Goal: Task Accomplishment & Management: Manage account settings

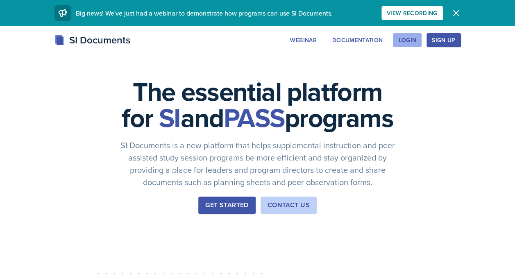
click at [414, 43] on div "Login" at bounding box center [407, 40] width 18 height 7
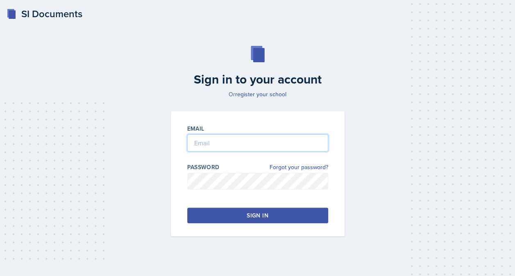
click at [289, 139] on input "email" at bounding box center [257, 142] width 141 height 17
type input "[EMAIL_ADDRESS][DOMAIN_NAME]"
drag, startPoint x: 5, startPoint y: 34, endPoint x: 4, endPoint y: 29, distance: 5.1
click at [5, 34] on div "SI Documents Sign in to your account Or register your school Email [EMAIL_ADDRE…" at bounding box center [257, 141] width 515 height 282
click at [292, 214] on button "Sign in" at bounding box center [257, 216] width 141 height 16
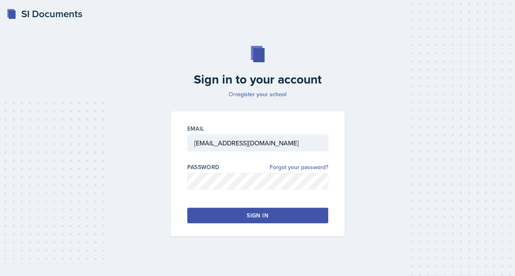
click at [300, 211] on button "Sign in" at bounding box center [257, 216] width 141 height 16
click at [276, 220] on button "Sign in" at bounding box center [257, 216] width 141 height 16
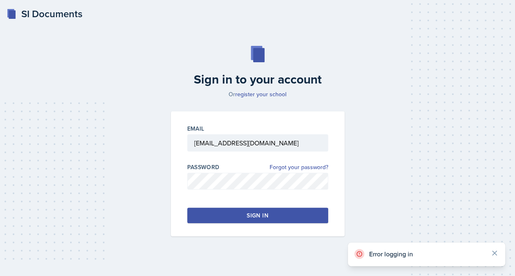
click at [276, 220] on button "Sign in" at bounding box center [257, 216] width 141 height 16
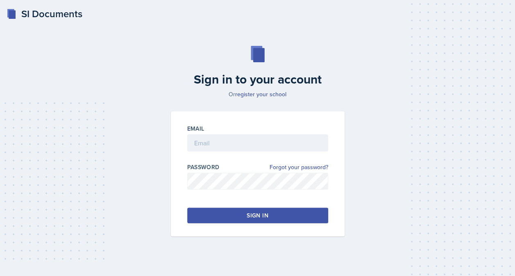
click at [242, 216] on button "Sign in" at bounding box center [257, 216] width 141 height 16
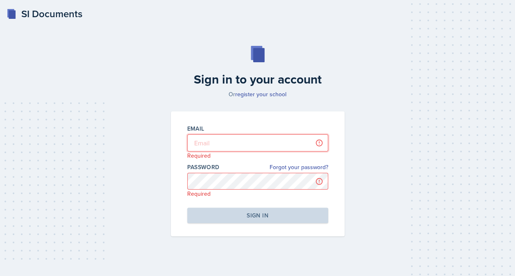
click at [245, 136] on input "email" at bounding box center [257, 142] width 141 height 17
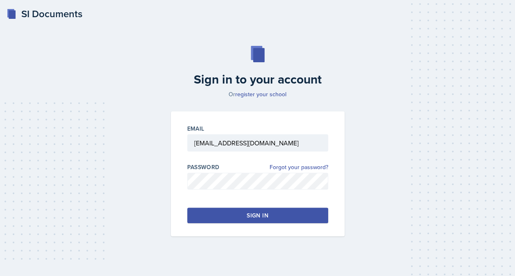
click at [272, 214] on button "Sign in" at bounding box center [257, 216] width 141 height 16
click at [271, 211] on button "Sign in" at bounding box center [257, 216] width 141 height 16
click at [248, 211] on div "Sign in" at bounding box center [256, 215] width 21 height 8
click at [245, 215] on button "Sign in" at bounding box center [257, 216] width 141 height 16
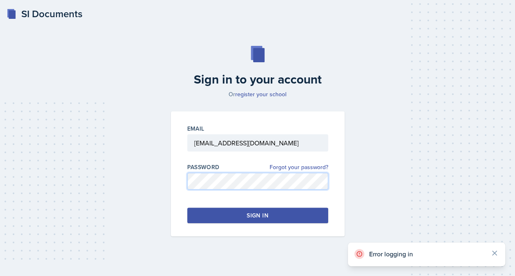
click at [169, 188] on div "Email lmart202@students.kennesaw.edu Password Forgot your password? Sign in" at bounding box center [257, 173] width 183 height 125
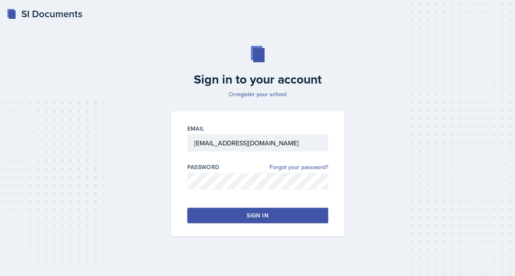
click at [414, 172] on div "Sign in to your account Or register your school Email lmart202@students.kennesa…" at bounding box center [257, 141] width 495 height 243
click at [302, 144] on input "[EMAIL_ADDRESS][DOMAIN_NAME]" at bounding box center [257, 142] width 141 height 17
type input "[EMAIL_ADDRESS][DOMAIN_NAME]"
click at [391, 145] on div "Sign in to your account Or register your school Email lmart202@students.kennesa…" at bounding box center [257, 141] width 495 height 243
click at [303, 214] on button "Sign in" at bounding box center [257, 216] width 141 height 16
